Goal: Complete application form

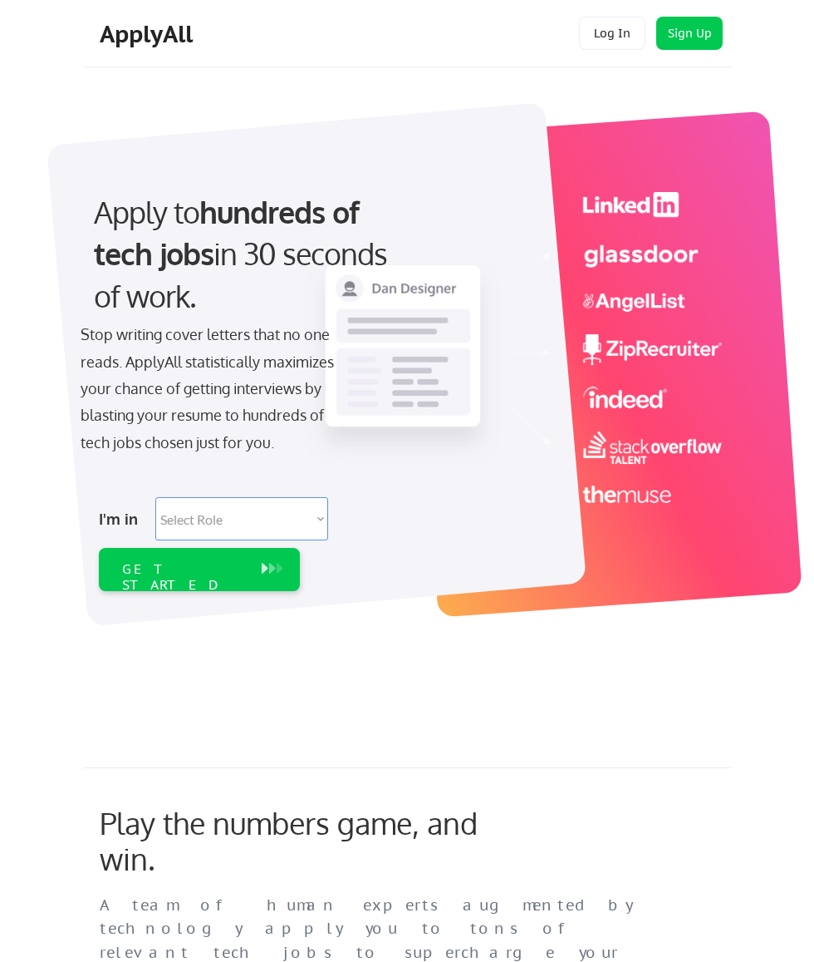
click at [301, 515] on select "Select Role Software Engineering Product Management Customer Success Sales UI/U…" at bounding box center [241, 518] width 173 height 43
select select ""data_science___analytics""
click at [155, 497] on select "Select Role Software Engineering Product Management Customer Success Sales UI/U…" at bounding box center [241, 518] width 173 height 43
select select ""data_science___analytics""
click at [116, 574] on div "GET STARTED" at bounding box center [183, 569] width 139 height 43
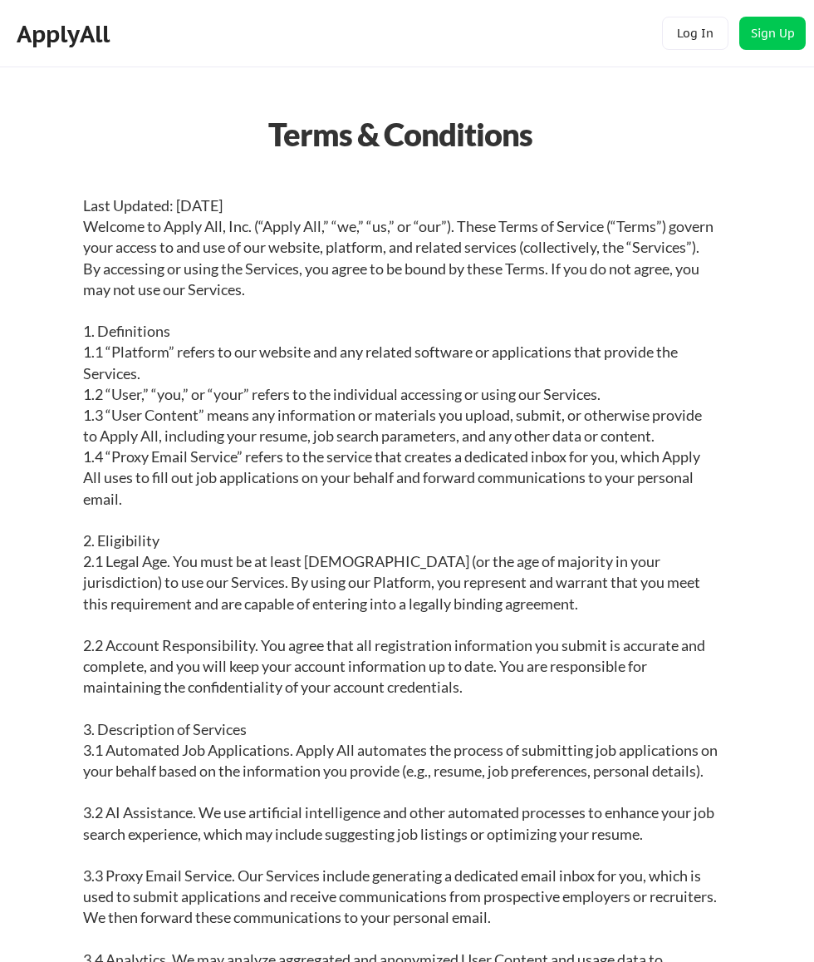
click at [761, 15] on div "ApplyAll Log In Sign Up Log Out" at bounding box center [407, 33] width 814 height 67
click at [775, 45] on button "Sign Up" at bounding box center [773, 33] width 66 height 33
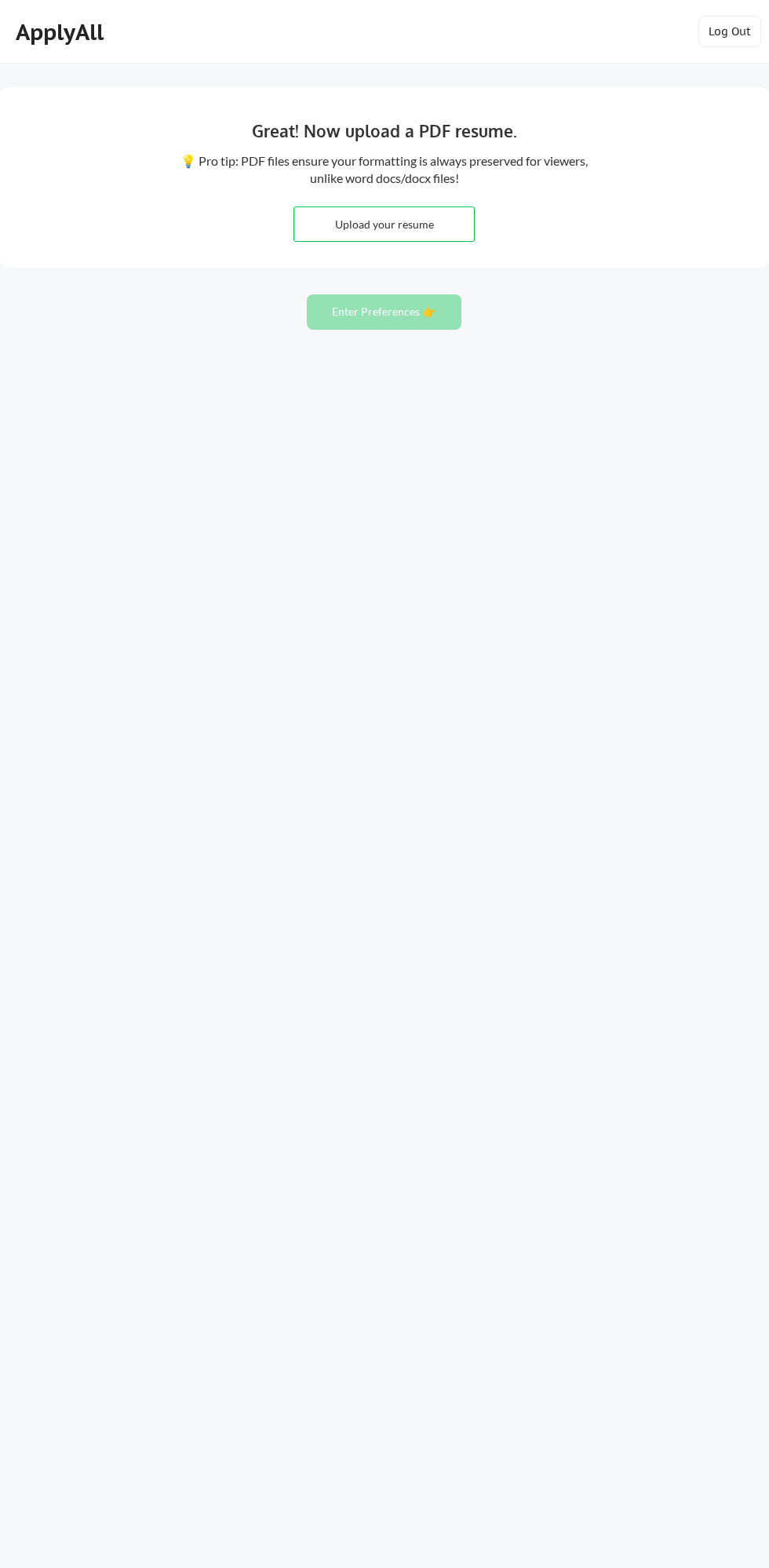
click at [326, 234] on input "file" at bounding box center [384, 224] width 179 height 34
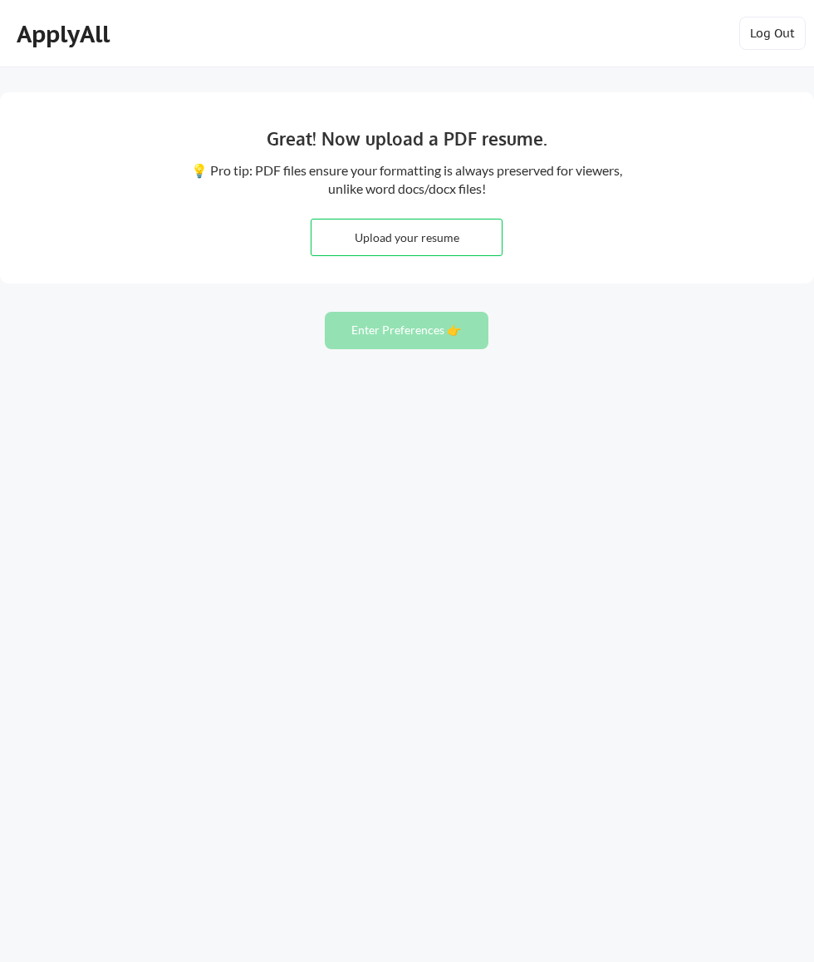
type input "C:\fakepath\Multidisciplinary%20IT%20&%20AI%20Specialist%20Bilingual%20Data%20A…"
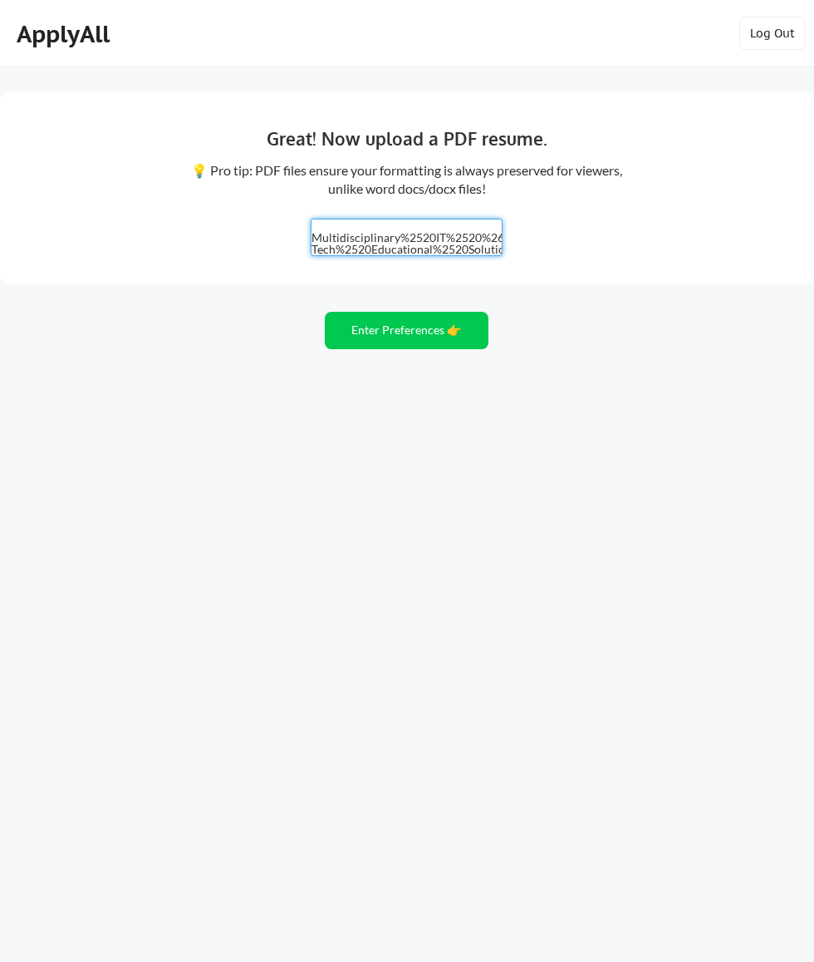
click at [362, 337] on button "Enter Preferences 👉" at bounding box center [407, 330] width 165 height 37
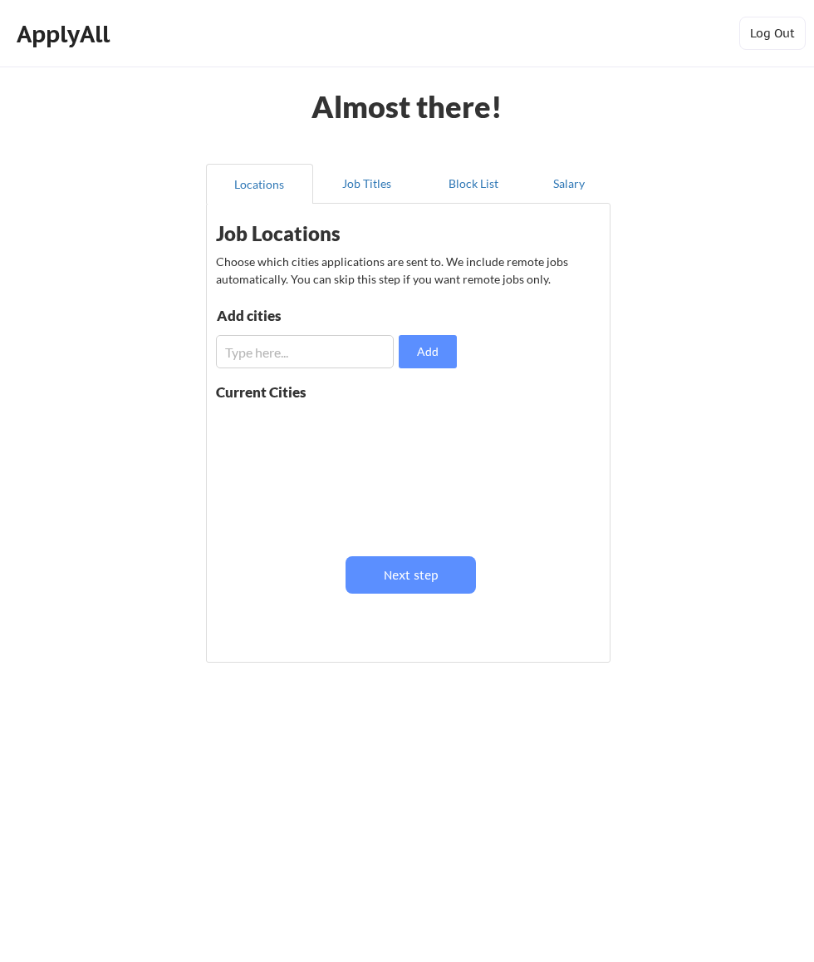
click at [245, 357] on input "input" at bounding box center [305, 351] width 178 height 33
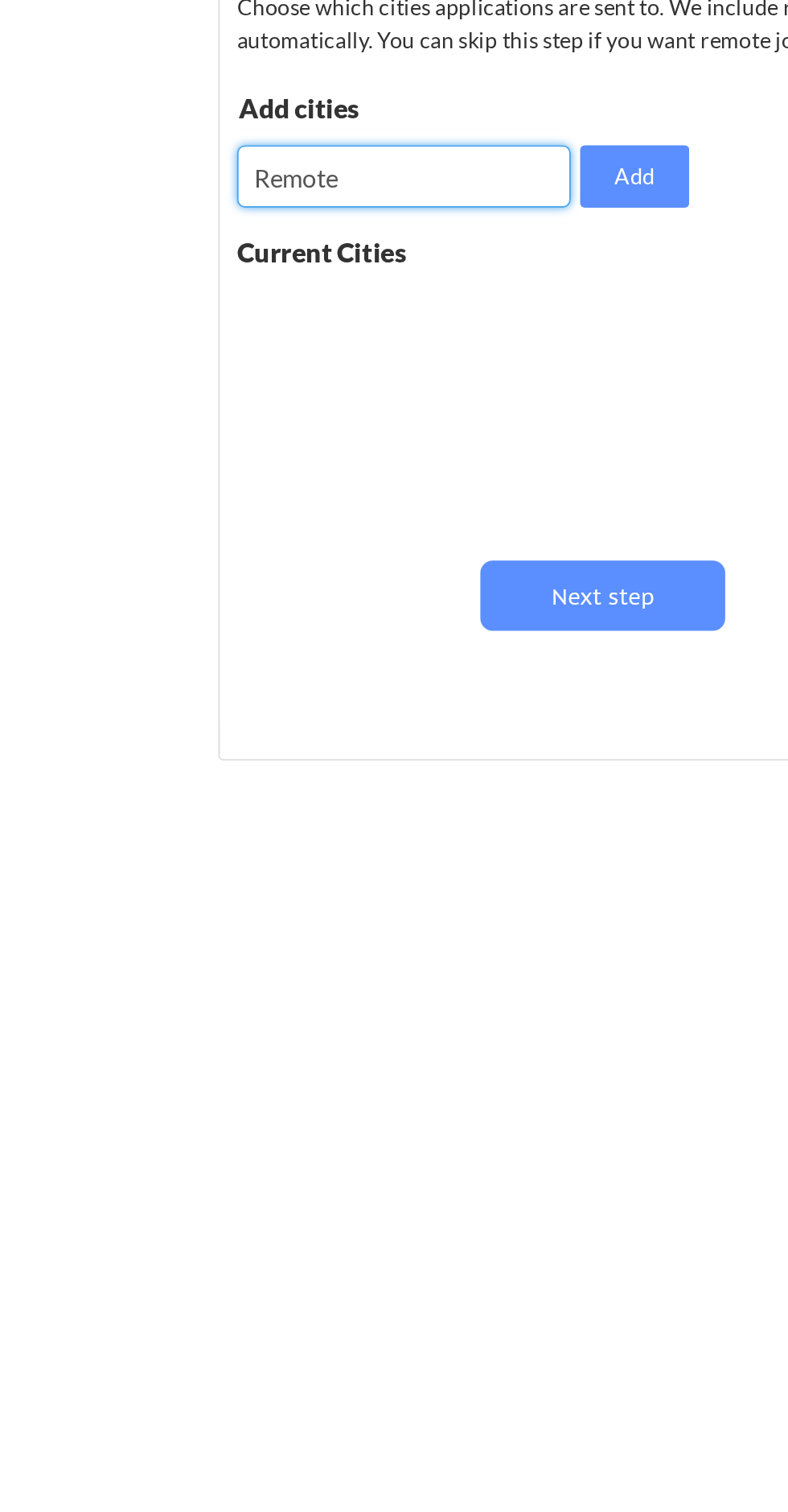
type input "Remote"
click at [125, 405] on div "Almost there! Locations Job Titles Block List Salary Job Locations Choose which…" at bounding box center [394, 756] width 788 height 1512
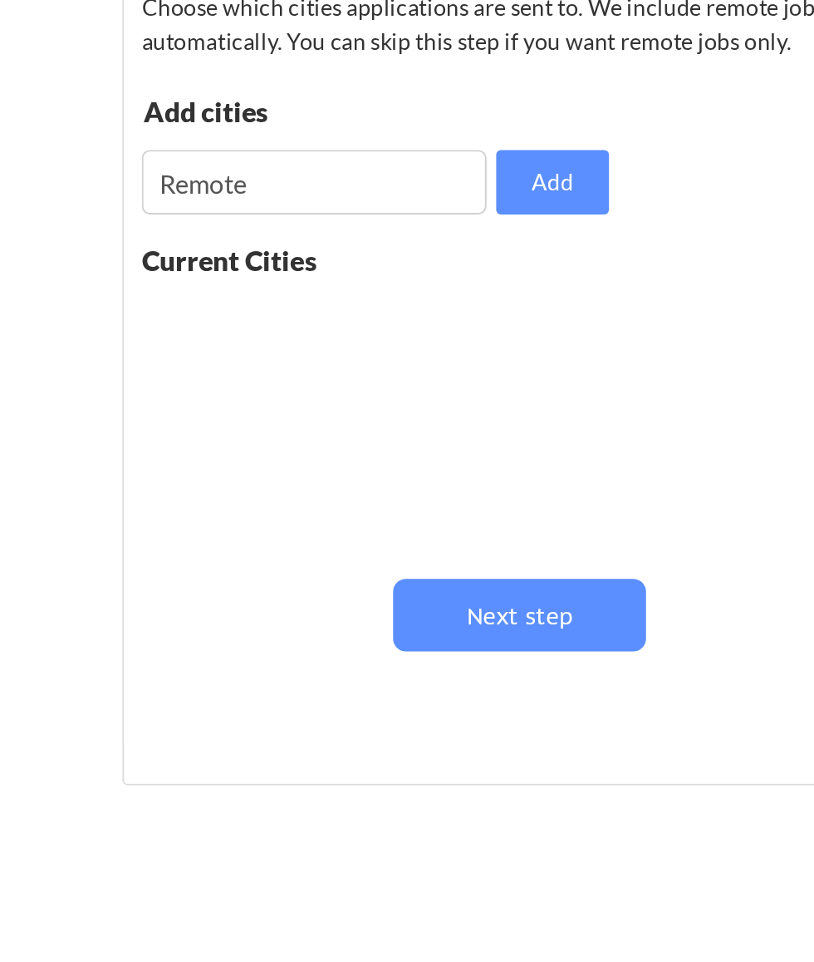
click at [411, 352] on button "Add" at bounding box center [428, 351] width 58 height 33
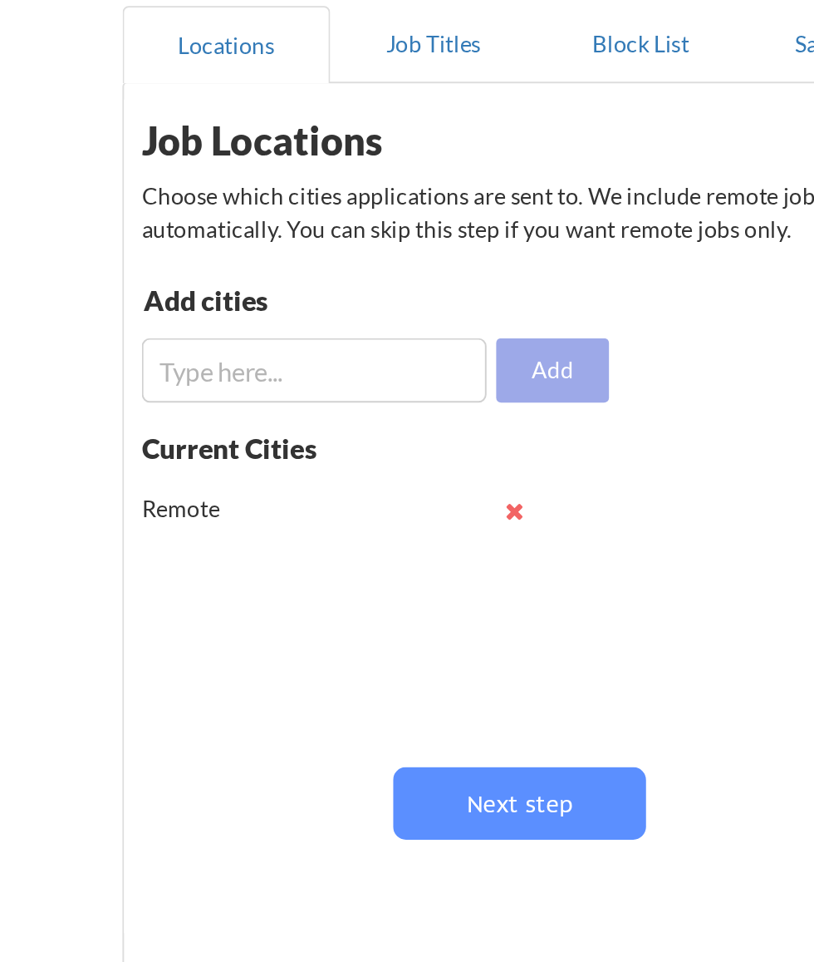
click at [240, 344] on input "input" at bounding box center [305, 351] width 178 height 33
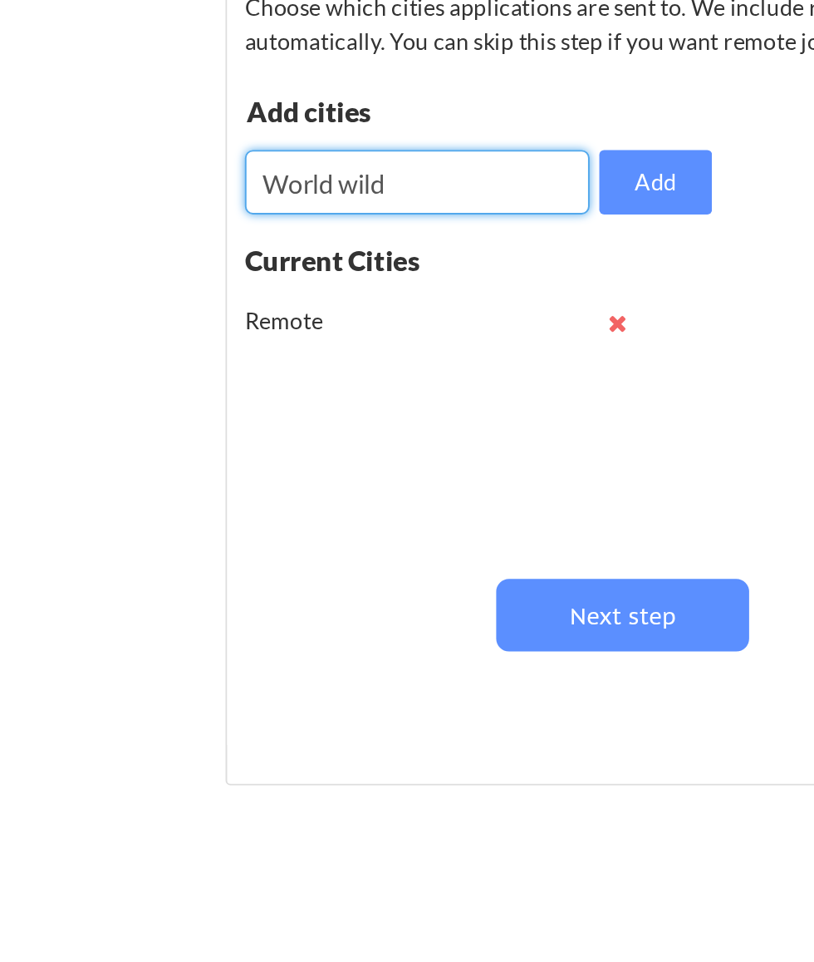
type input "World wild"
click at [403, 347] on button "Add" at bounding box center [428, 351] width 58 height 33
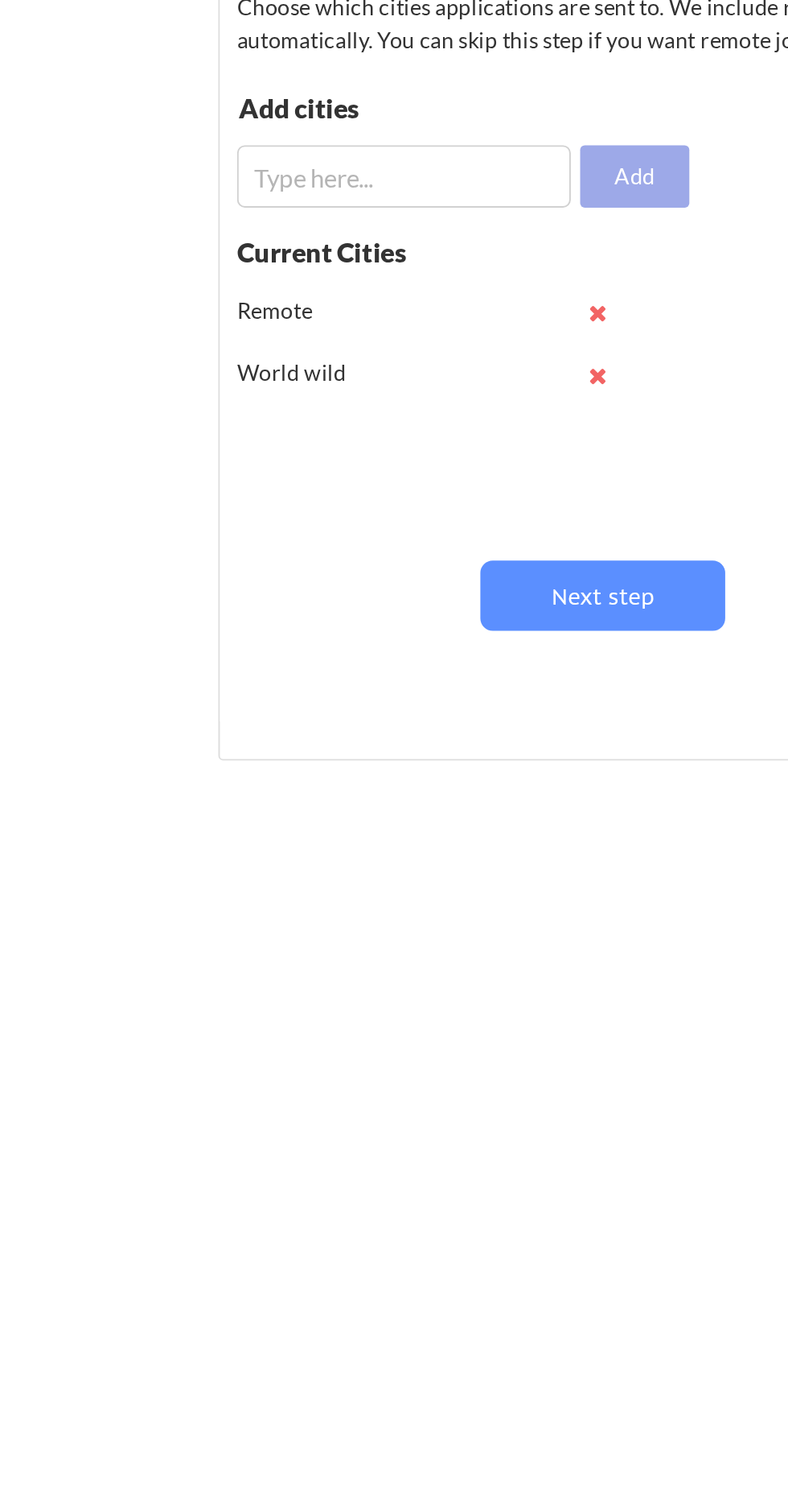
click at [367, 554] on button "Next step" at bounding box center [398, 556] width 126 height 36
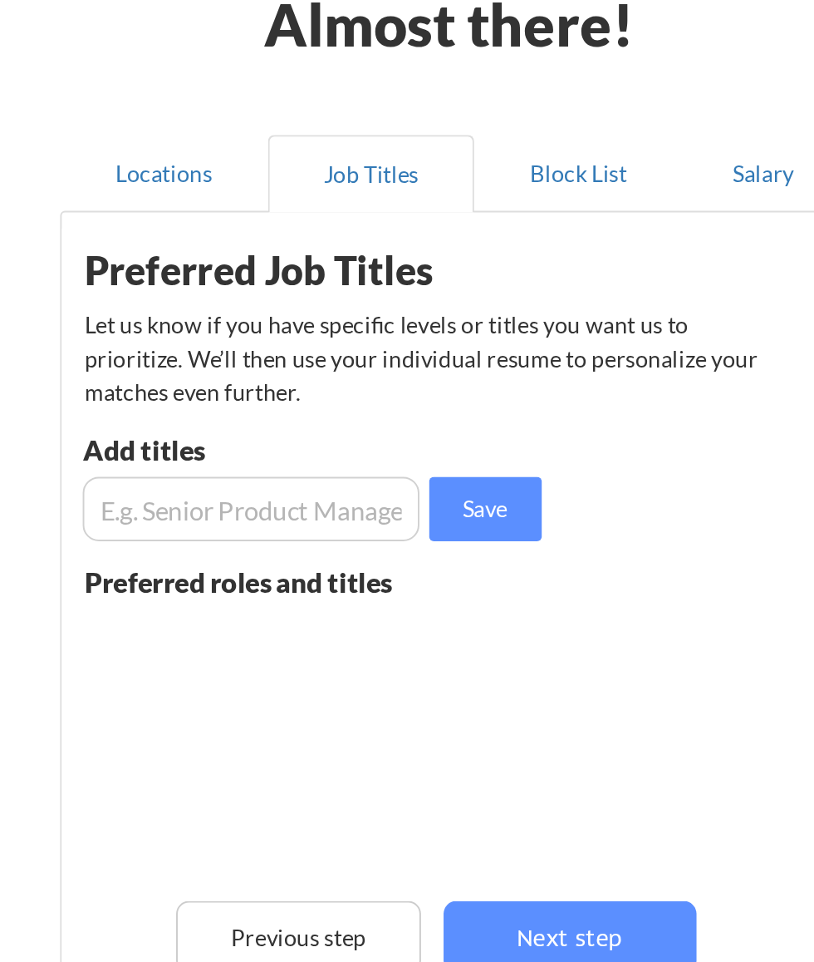
click at [238, 357] on input "input" at bounding box center [305, 356] width 174 height 33
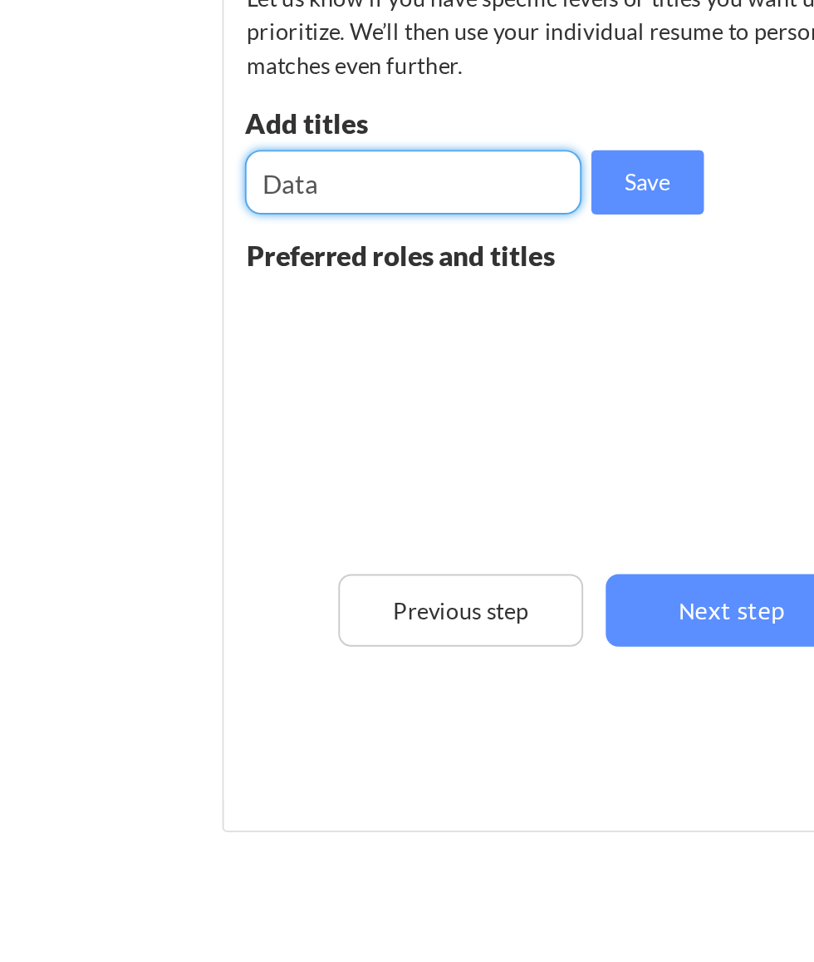
type input "Data"
click at [426, 357] on button "Save" at bounding box center [425, 356] width 58 height 33
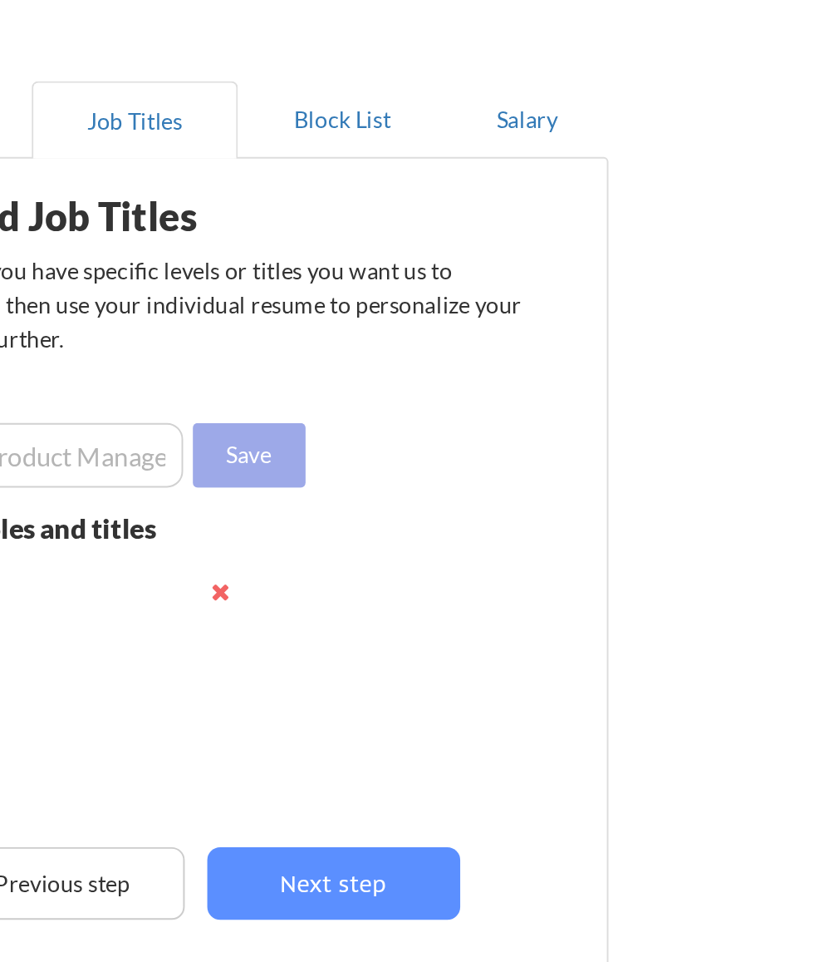
click at [462, 576] on button "Next step" at bounding box center [469, 576] width 130 height 37
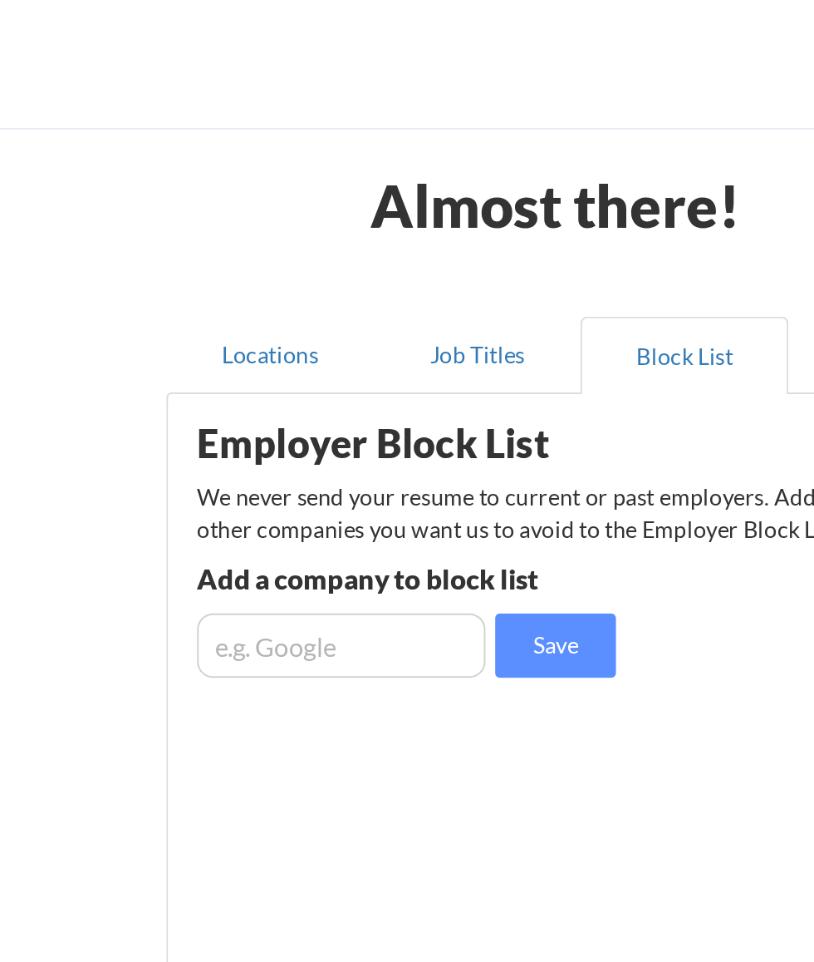
click at [244, 335] on input "input" at bounding box center [296, 333] width 149 height 33
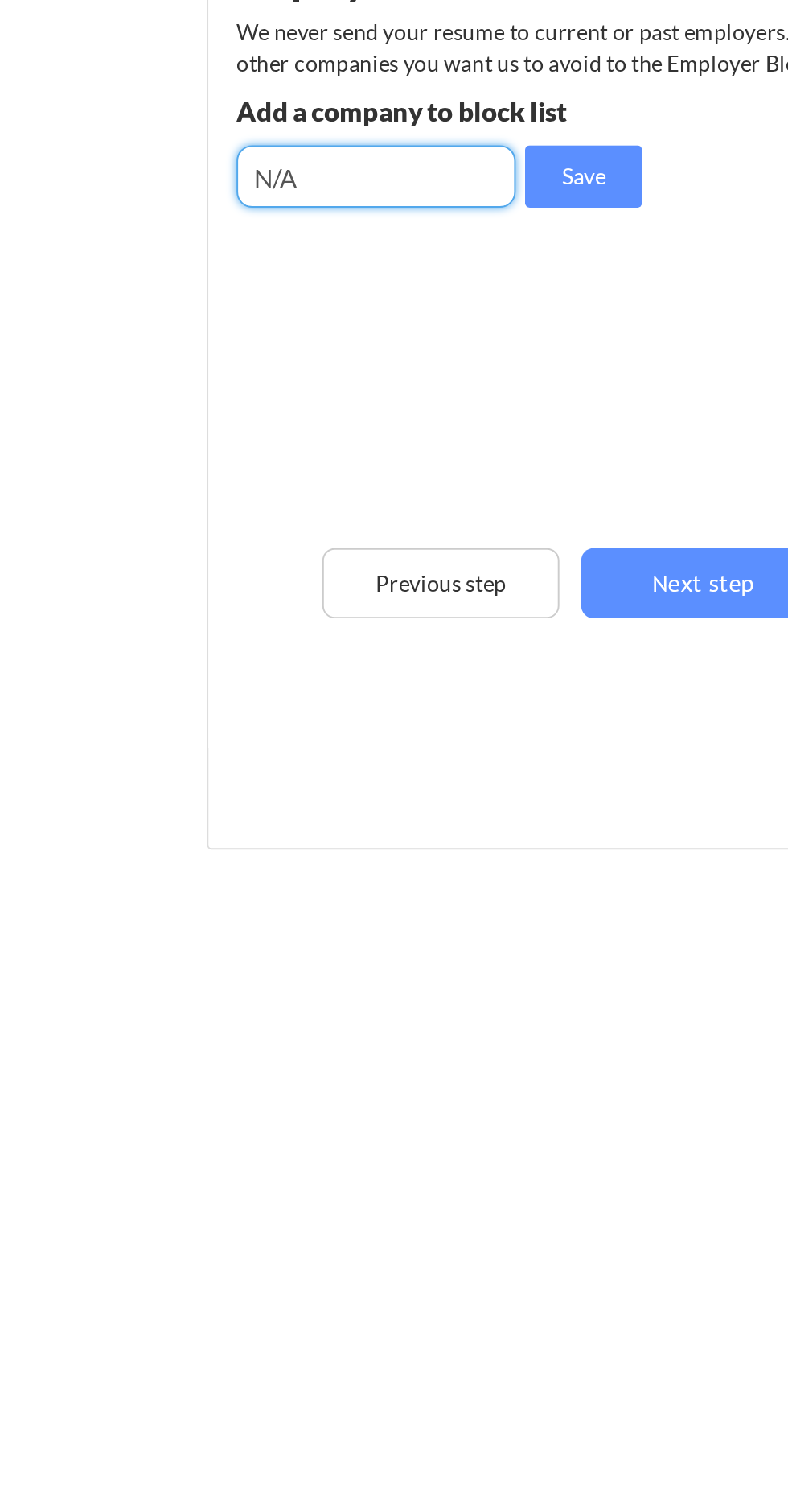
type input "N/A"
click at [204, 414] on div "Employer Block List We never send your resume to current or past employers. Add…" at bounding box center [392, 410] width 383 height 417
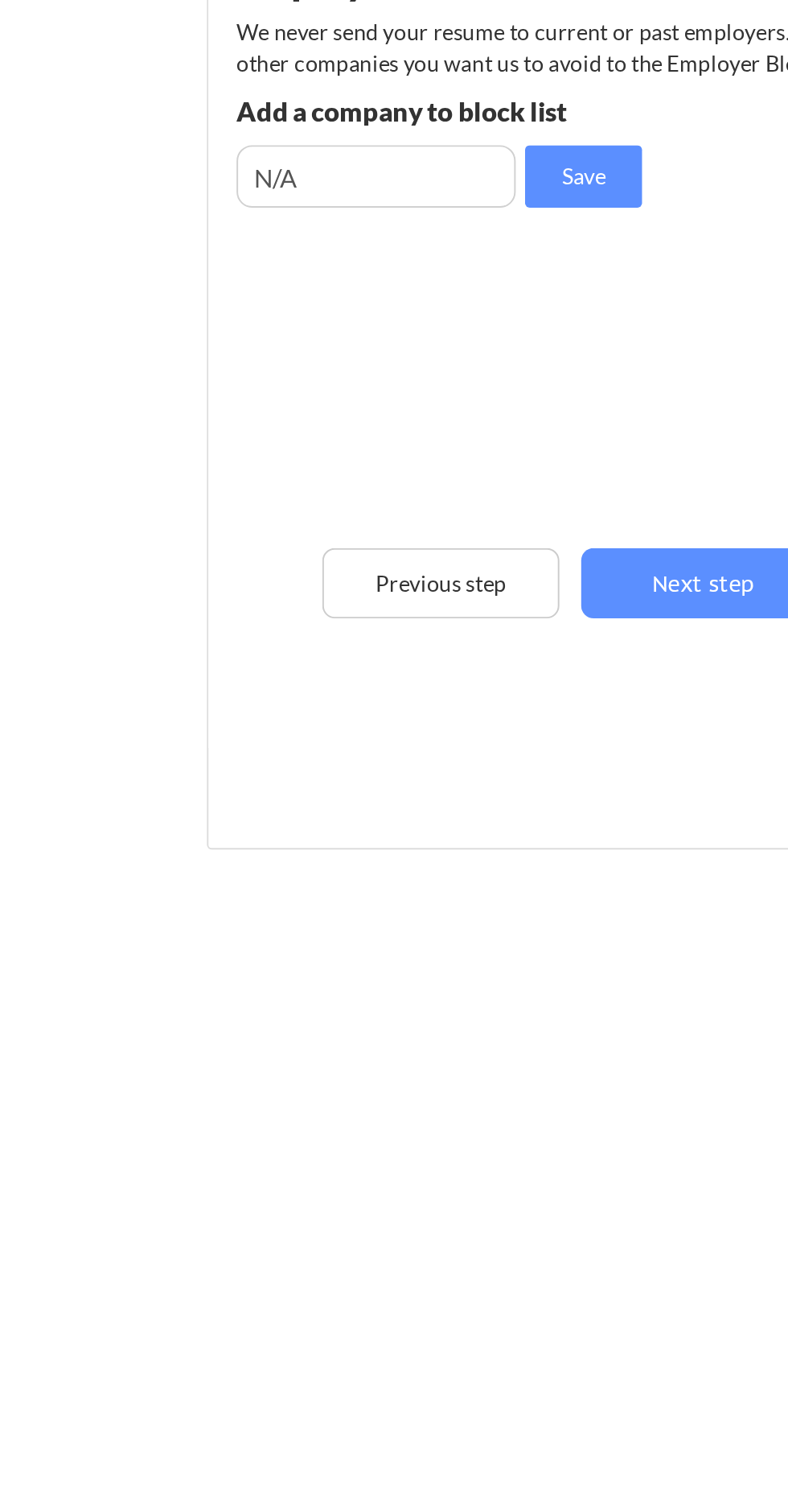
click at [397, 336] on button "Save" at bounding box center [394, 323] width 60 height 32
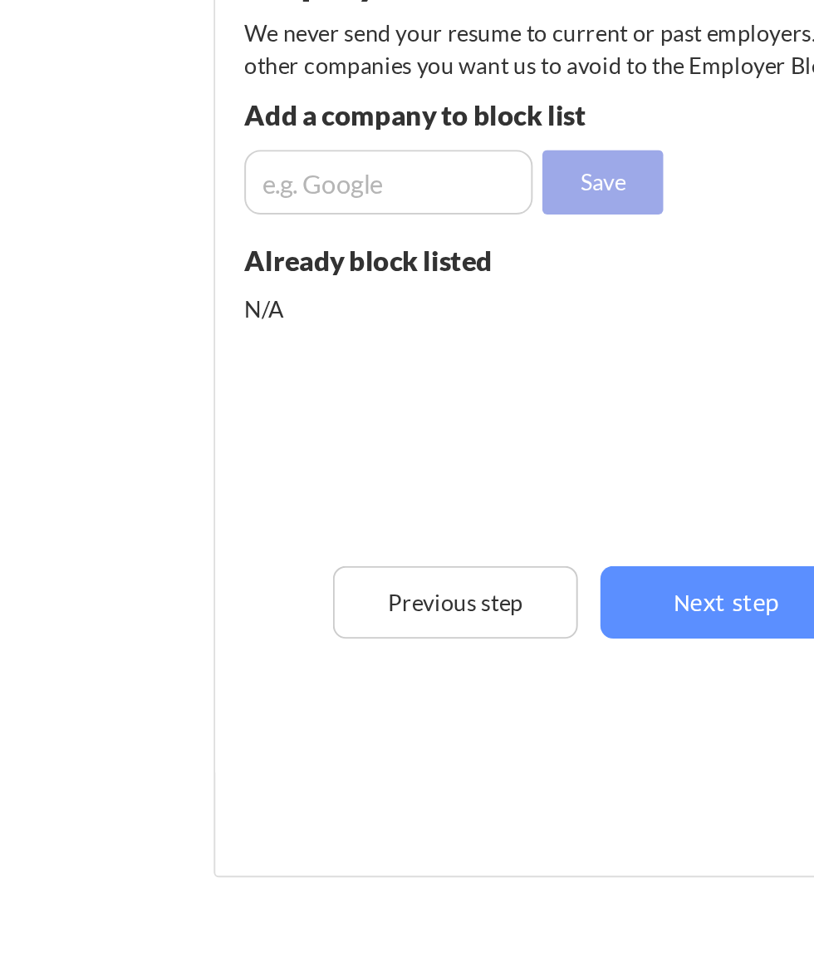
click at [430, 550] on button "Next step" at bounding box center [471, 549] width 130 height 37
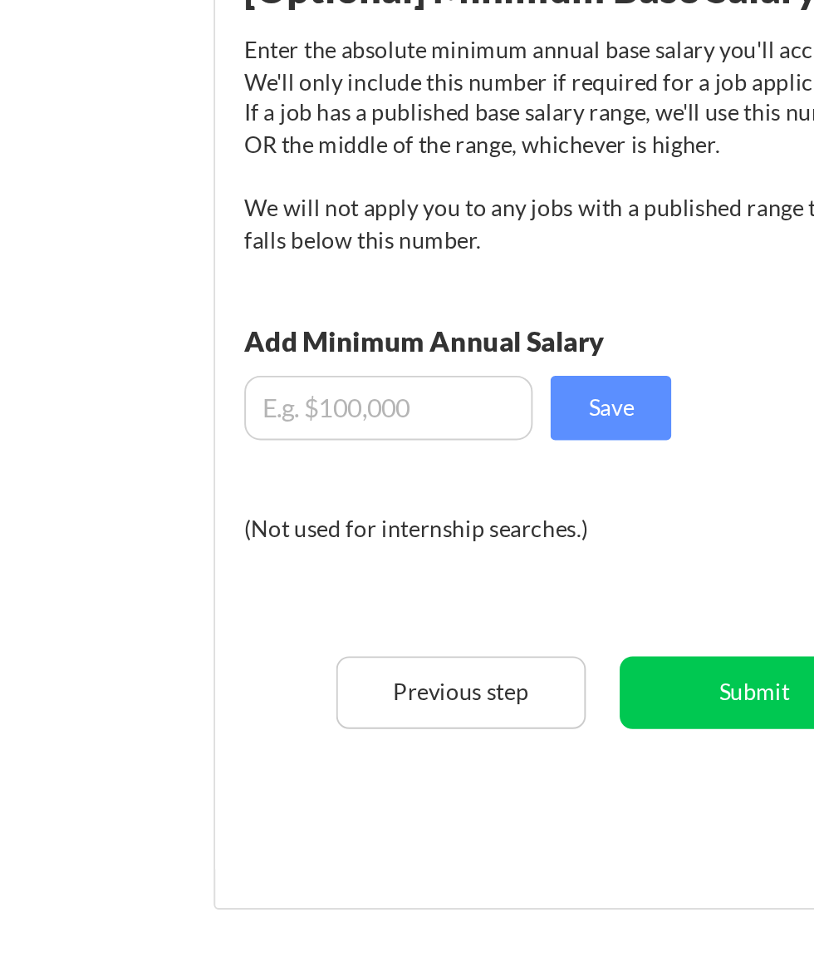
click at [231, 445] on input "input" at bounding box center [296, 449] width 149 height 33
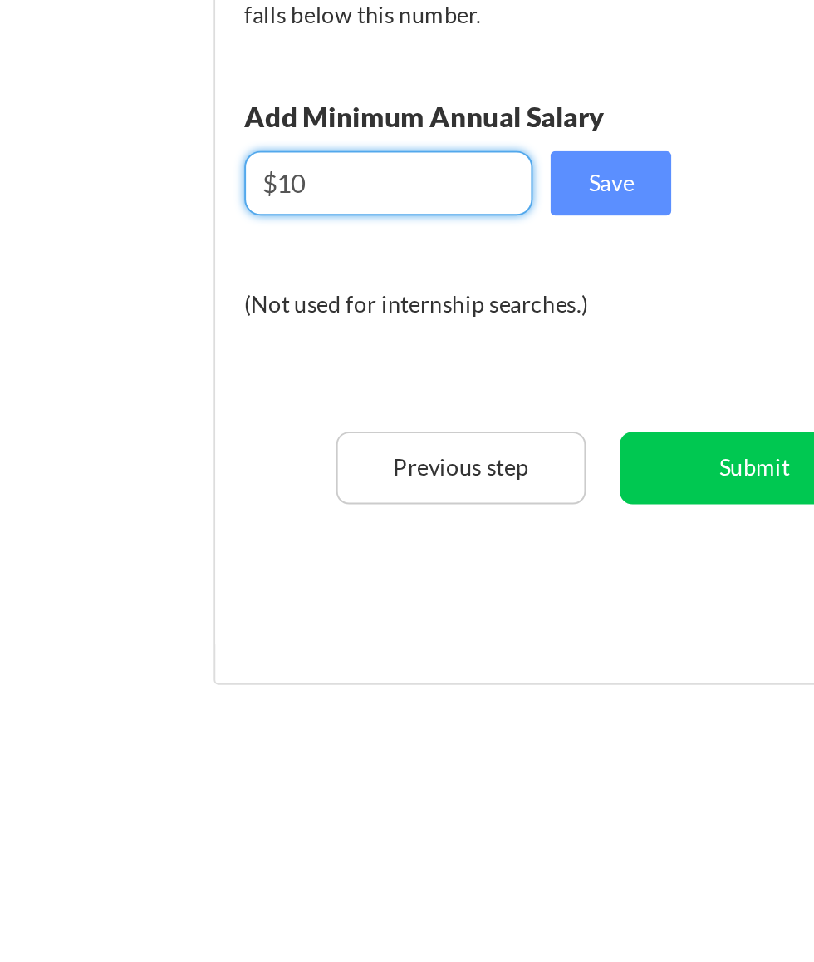
type input "$1"
type input "$5,000"
click at [407, 449] on button "Save" at bounding box center [411, 449] width 62 height 33
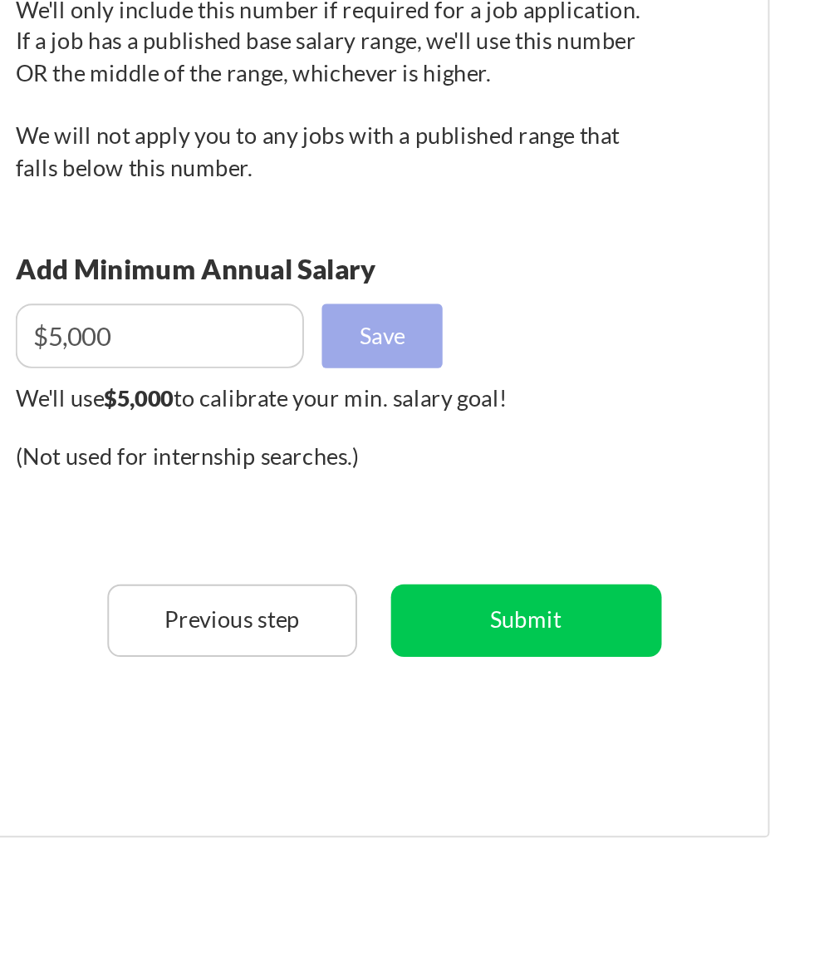
click at [469, 598] on button "Submit" at bounding box center [486, 596] width 140 height 37
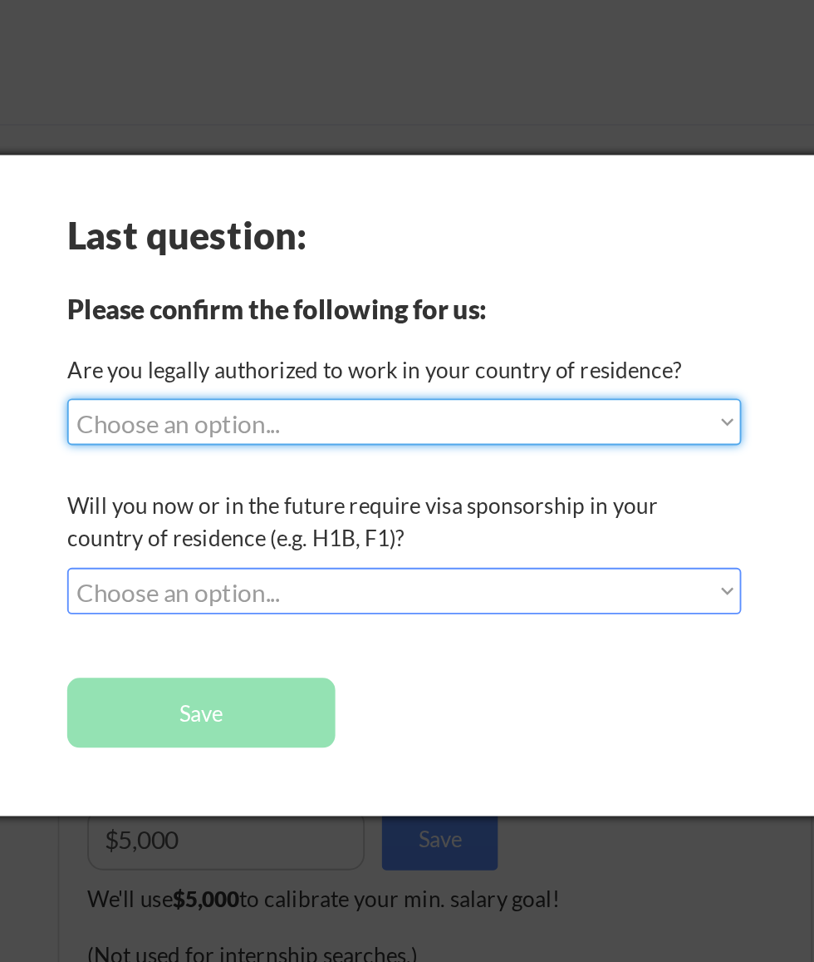
click at [562, 230] on select "Choose an option... Yes, I am a US Citizen Yes, I am a Canadian Citizen Yes, I …" at bounding box center [392, 226] width 362 height 25
select select ""BLANK_1427118194589""
click at [211, 214] on select "Choose an option... Yes, I am a US Citizen Yes, I am a Canadian Citizen Yes, I …" at bounding box center [392, 226] width 362 height 25
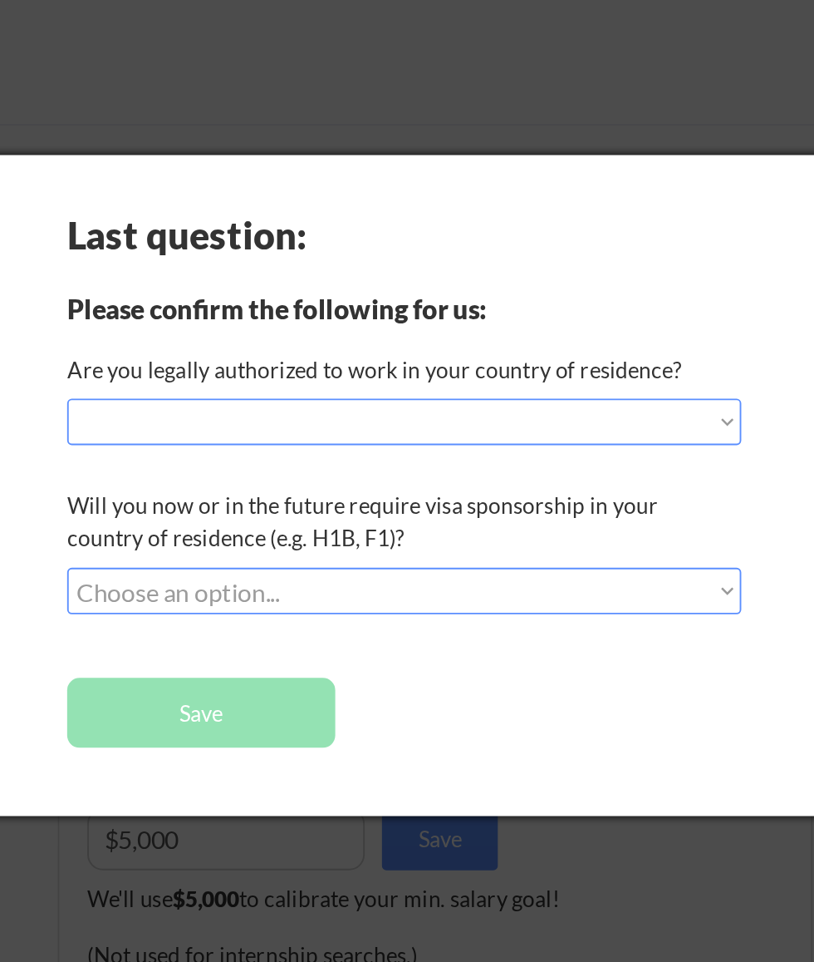
click at [562, 229] on select "Choose an option... Yes, I am a US Citizen Yes, I am a Canadian Citizen Yes, I …" at bounding box center [392, 226] width 362 height 25
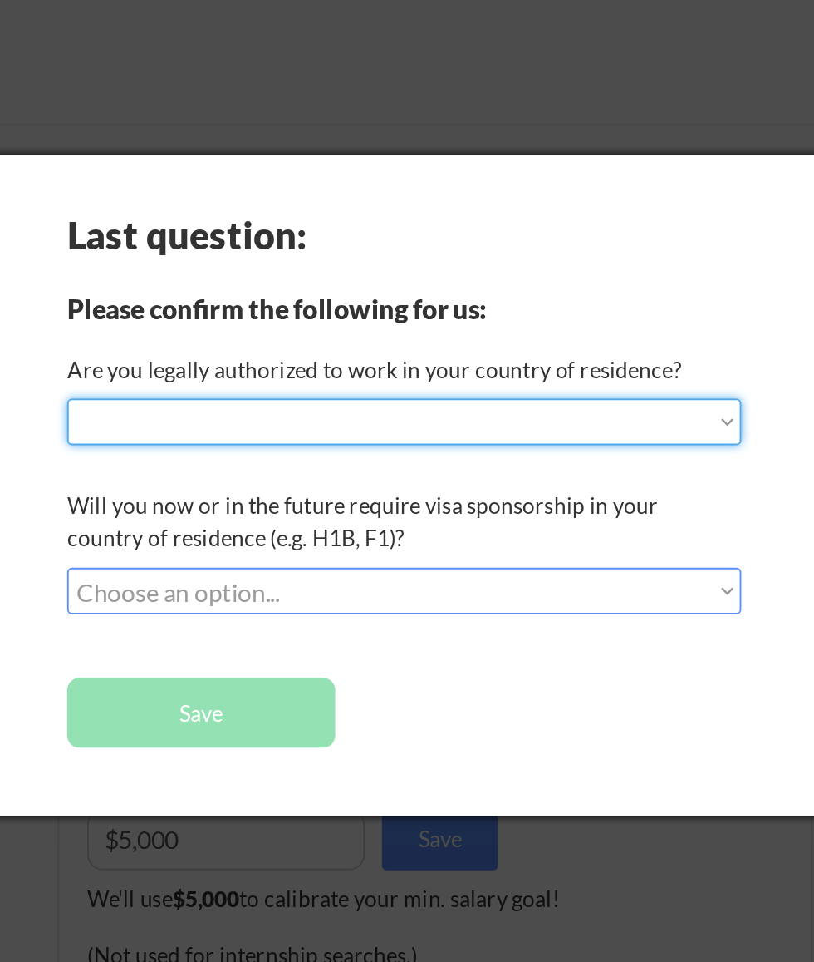
click at [554, 291] on div "Will you now or in the future require visa sponsorship in your country of resid…" at bounding box center [389, 279] width 357 height 35
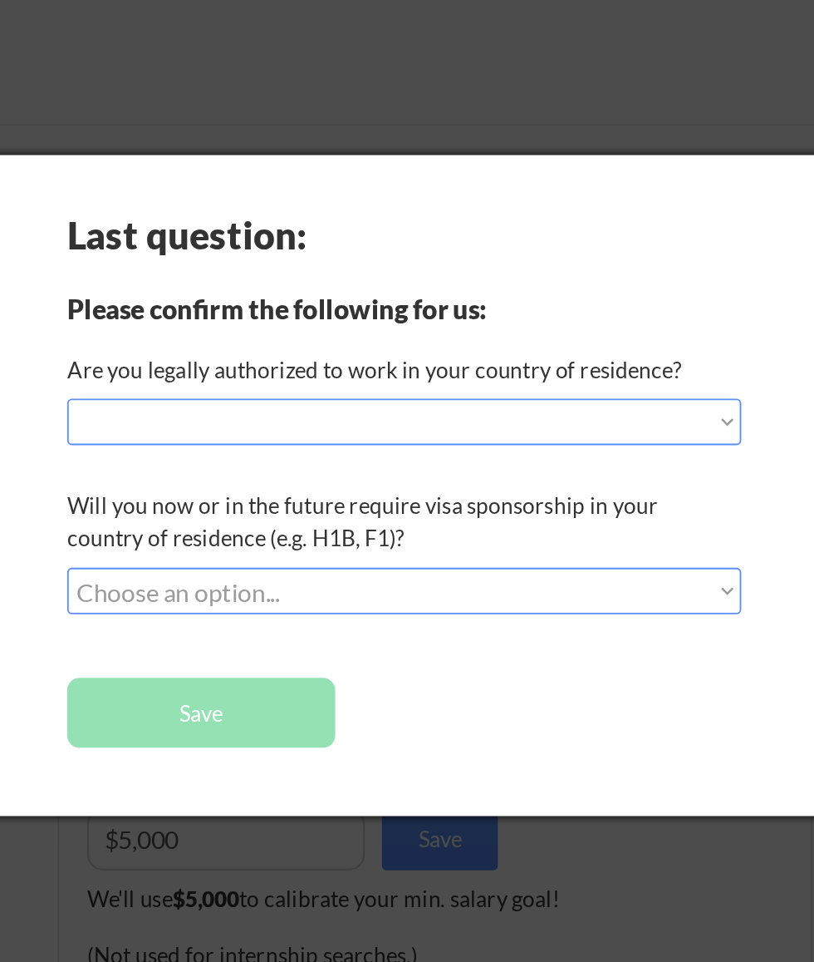
click at [544, 314] on select "Choose an option... No, I will not need sponsorship Yes, I will need sponsorship" at bounding box center [392, 316] width 362 height 25
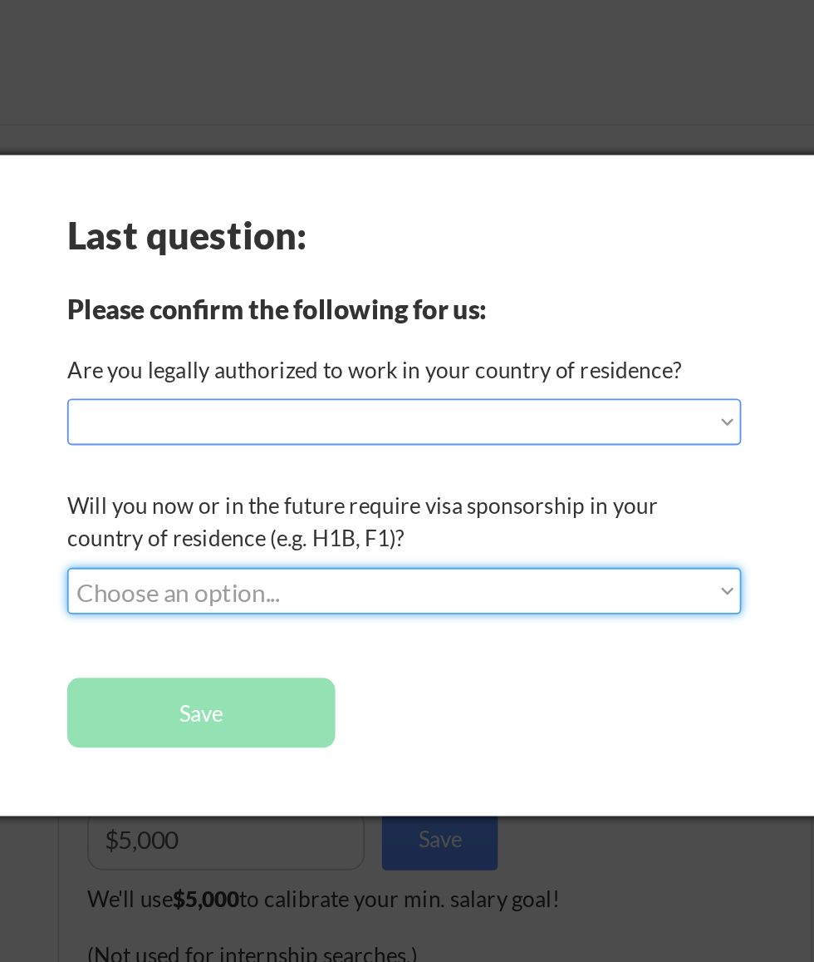
select select ""yes__i_will_need_sponsorship""
click at [211, 304] on select "Choose an option... No, I will not need sponsorship Yes, I will need sponsorship" at bounding box center [392, 316] width 362 height 25
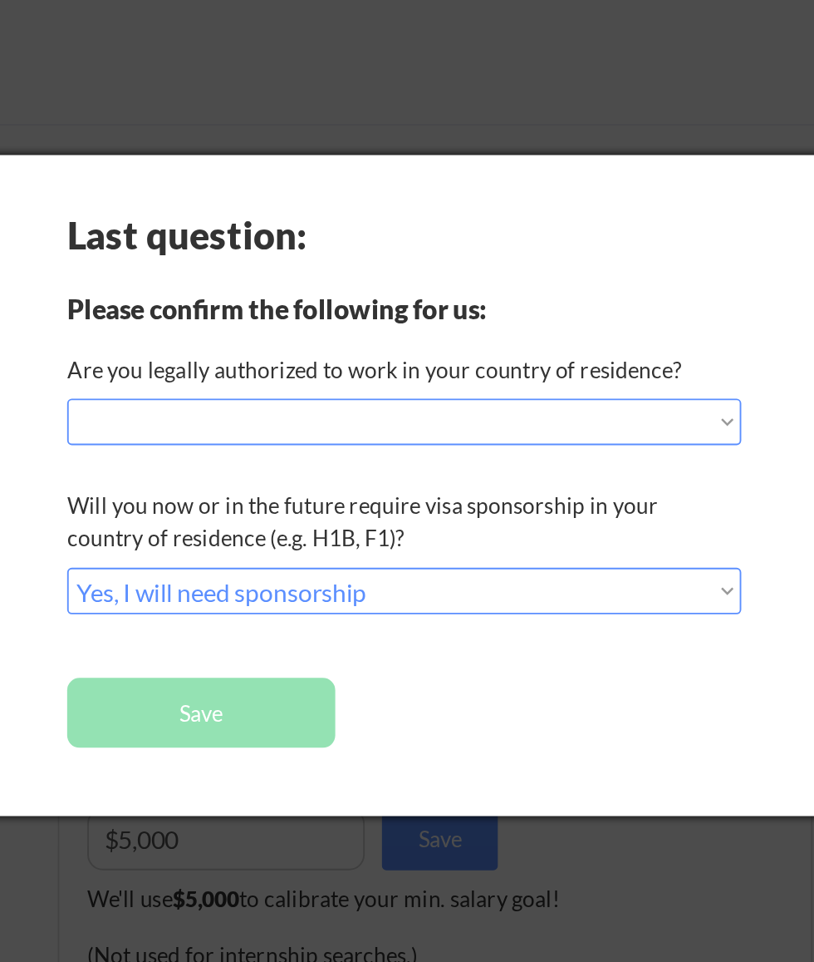
click at [241, 228] on select "Choose an option... Yes, I am a US Citizen Yes, I am a Canadian Citizen Yes, I …" at bounding box center [392, 226] width 362 height 25
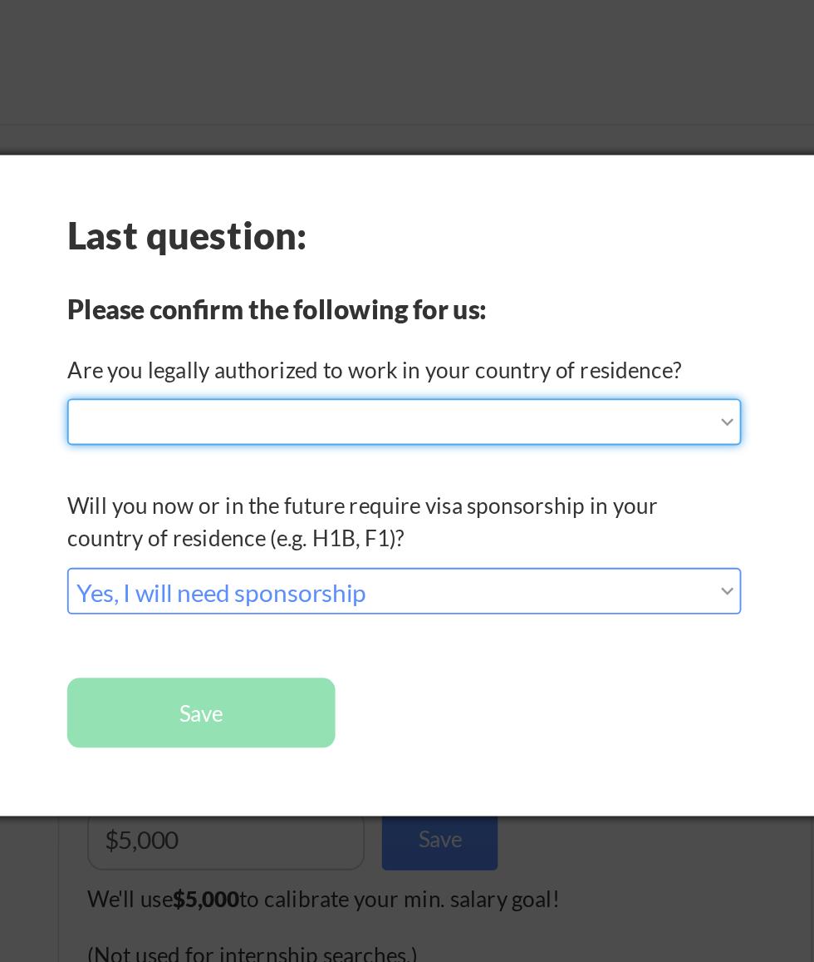
select select ""yes__i_am_an_other_permanent_resident""
click at [211, 214] on select "Choose an option... Yes, I am a US Citizen Yes, I am a Canadian Citizen Yes, I …" at bounding box center [392, 226] width 362 height 25
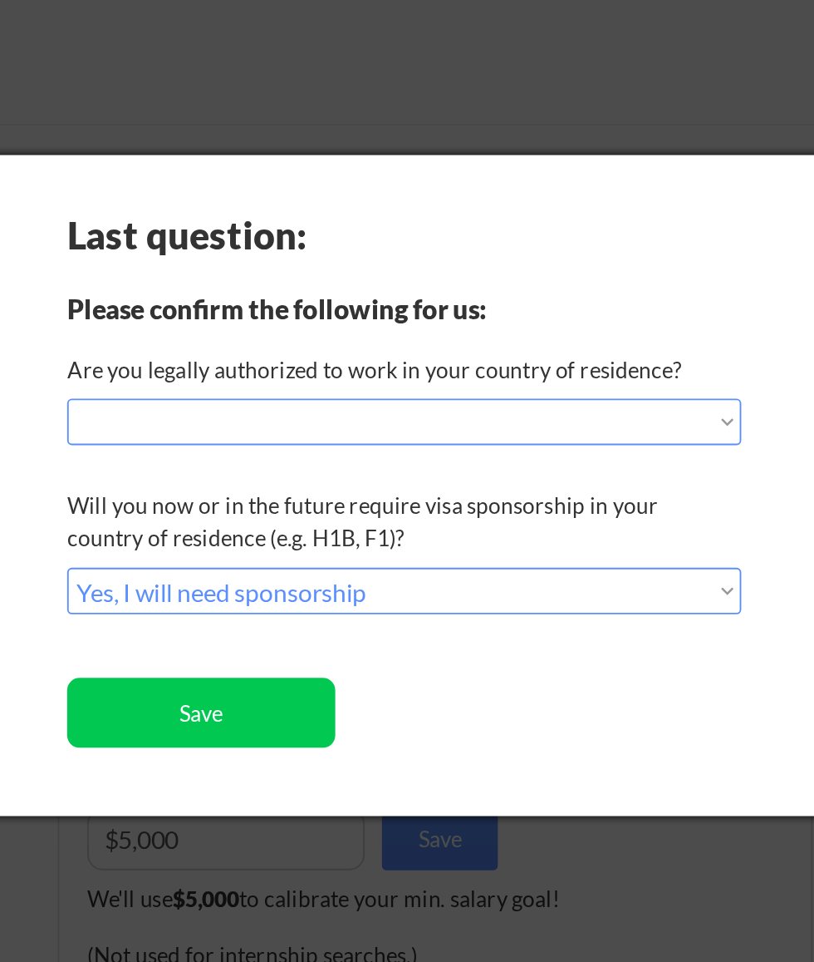
click at [236, 379] on button "Save" at bounding box center [283, 381] width 144 height 37
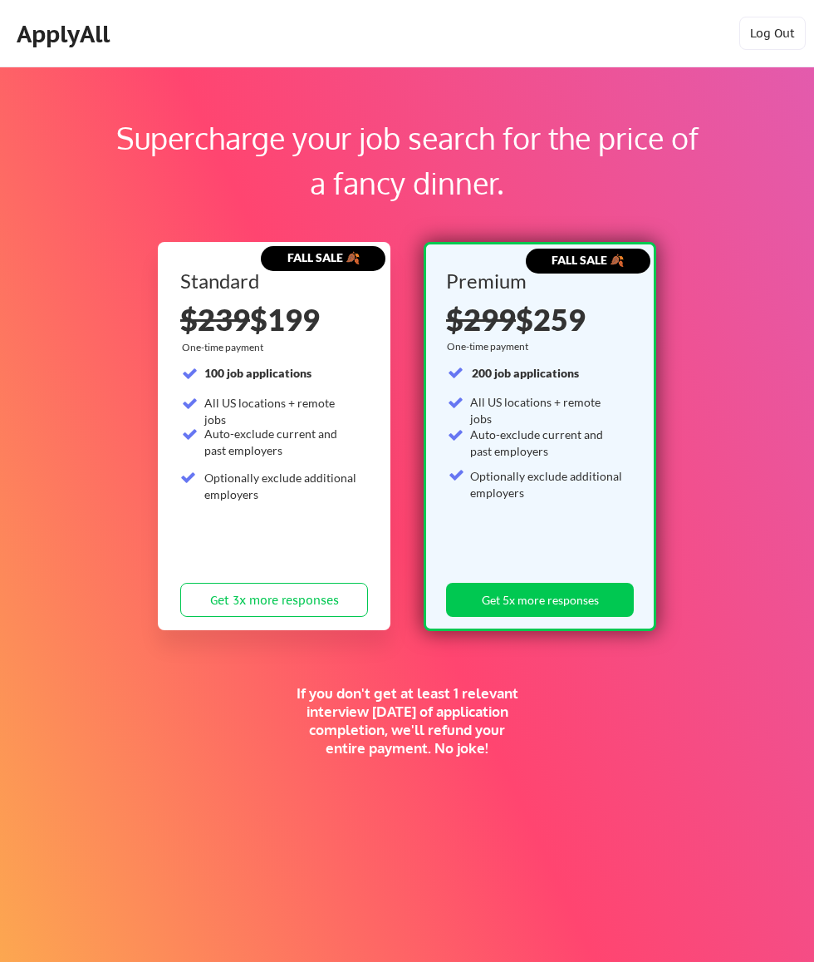
click at [64, 543] on div "Supercharge your job search for the price of a fancy dinner. FALL SALE 🍂 Standa…" at bounding box center [407, 557] width 814 height 983
